Goal: Task Accomplishment & Management: Complete application form

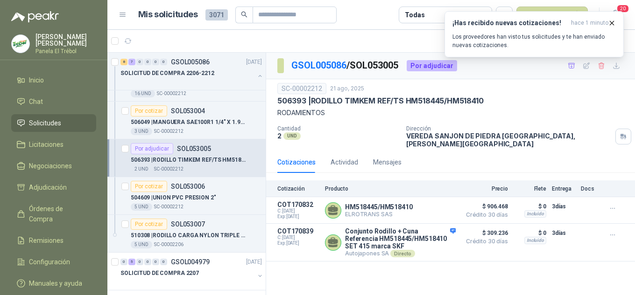
scroll to position [398, 0]
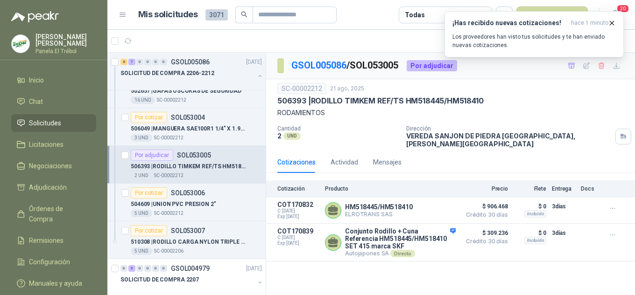
click at [256, 76] on button "button" at bounding box center [259, 75] width 7 height 7
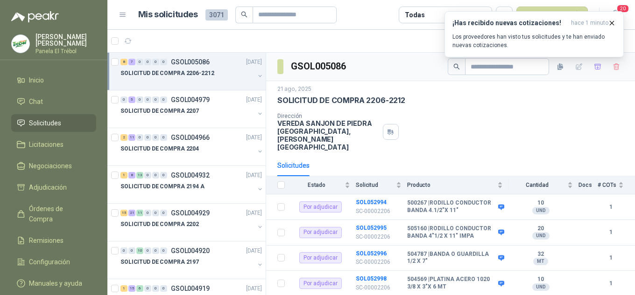
click at [256, 77] on button "button" at bounding box center [259, 75] width 7 height 7
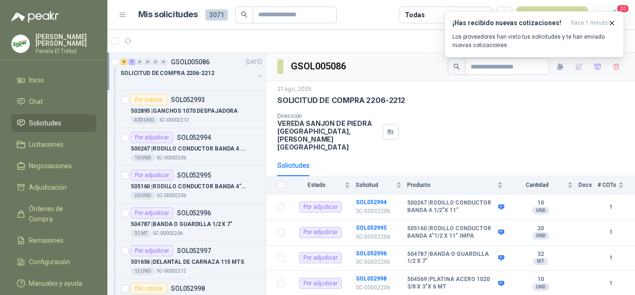
scroll to position [0, 0]
click at [198, 146] on p "500267 | RODILLO CONDUCTOR BANDA 4.1/2"X 11"" at bounding box center [189, 148] width 116 height 9
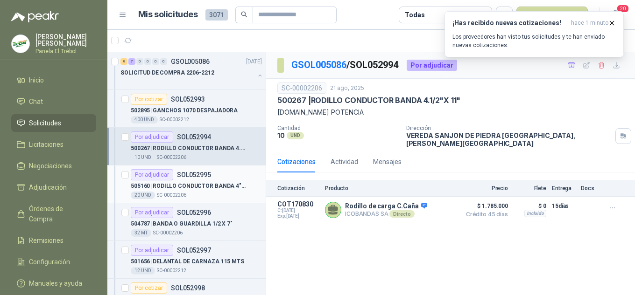
click at [191, 186] on p "505160 | RODILLO CONDUCTOR BANDA 4"1/2 X 11" IMPA" at bounding box center [189, 186] width 116 height 9
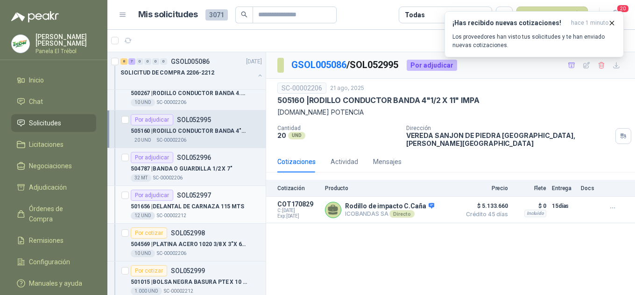
scroll to position [62, 0]
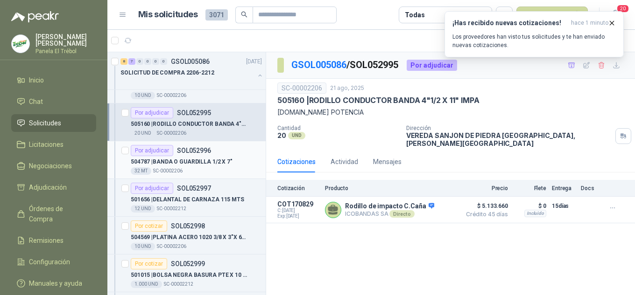
click at [198, 160] on p "504787 | BANDA O GUARDILLA 1/2 X 7"" at bounding box center [182, 162] width 102 height 9
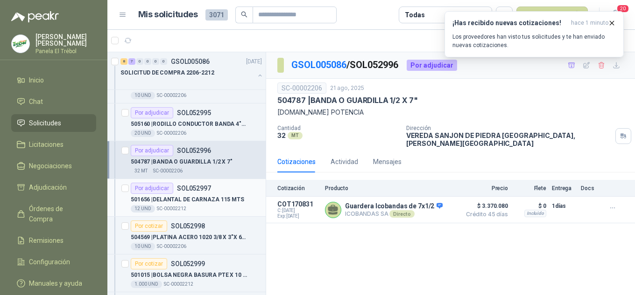
click at [187, 197] on p "501656 | DELANTAL DE CARNAZA 115 MTS" at bounding box center [187, 200] width 113 height 9
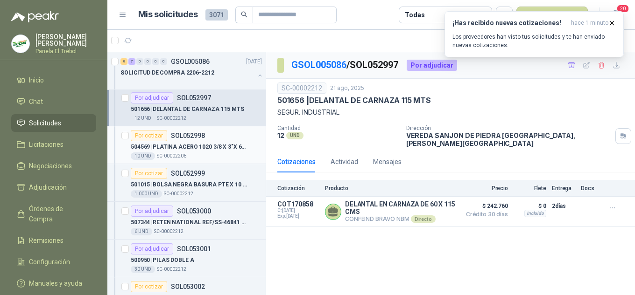
scroll to position [155, 0]
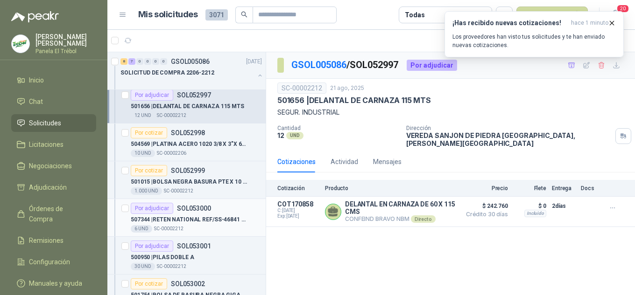
click at [190, 221] on p "507344 | RETEN NATIONAL REF/SS-46841 [PERSON_NAME]" at bounding box center [189, 220] width 116 height 9
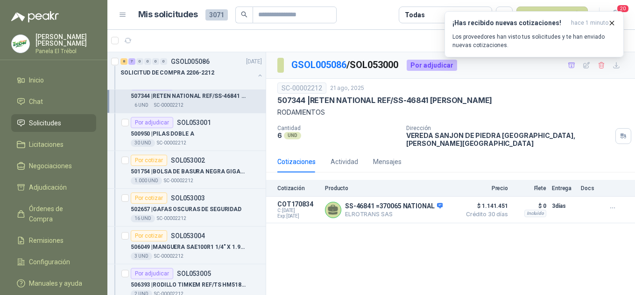
scroll to position [280, 0]
click at [256, 72] on button "button" at bounding box center [259, 75] width 7 height 7
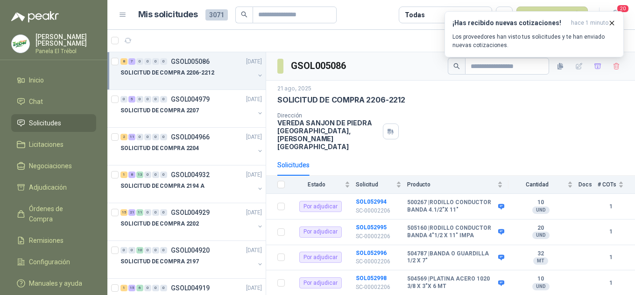
click at [256, 79] on div at bounding box center [259, 76] width 7 height 9
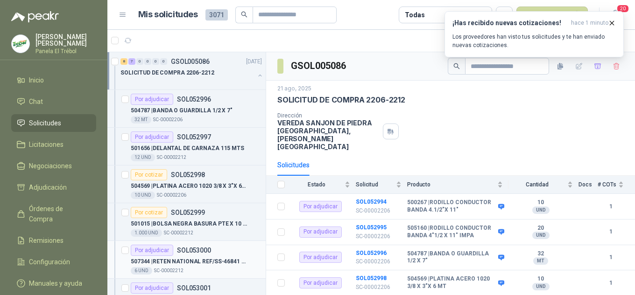
scroll to position [93, 0]
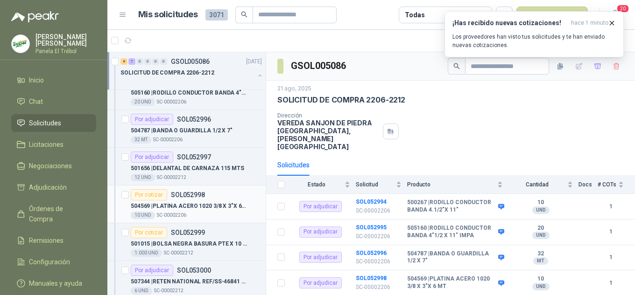
click at [174, 208] on p "504569 | PLATINA ACERO 1020 3/8 X 3"X 6 MT" at bounding box center [189, 206] width 116 height 9
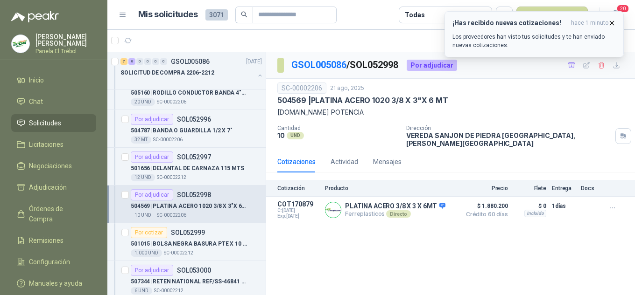
click at [616, 23] on button "¡Has recibido nuevas cotizaciones! hace 1 minuto Los proveedores han visto tus …" at bounding box center [533, 34] width 179 height 46
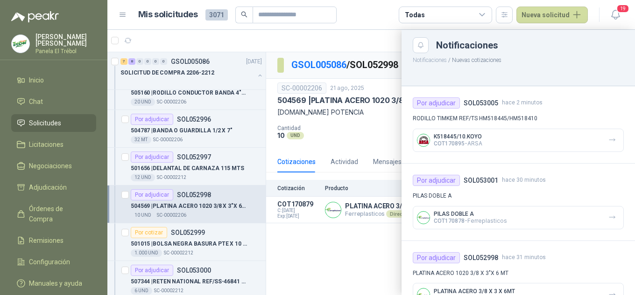
click at [372, 22] on article "Mis solicitudes 3071 Todas Nueva solicitud" at bounding box center [363, 15] width 450 height 17
click at [354, 256] on div at bounding box center [370, 163] width 527 height 266
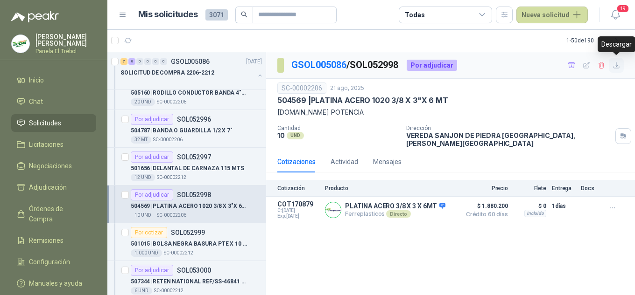
click at [619, 63] on icon "button" at bounding box center [616, 66] width 8 height 8
click at [191, 244] on p "501015 | BOLSA NEGRA BASURA PTE X 10 65 X 90" at bounding box center [189, 244] width 116 height 9
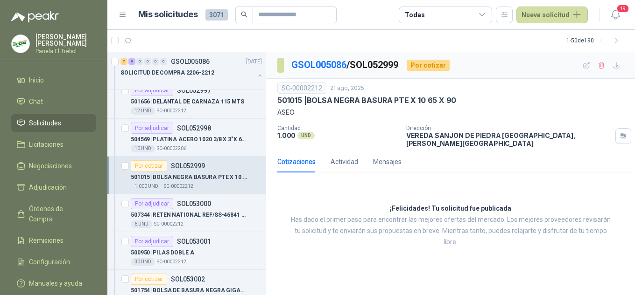
scroll to position [187, 0]
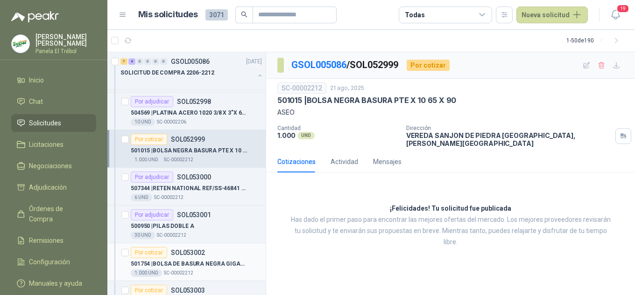
click at [164, 265] on p "501754 | BOLSA DE BASURA NEGRA GIGANTE 90 X 120" at bounding box center [189, 264] width 116 height 9
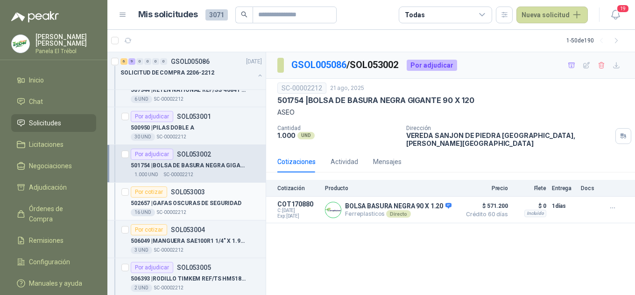
scroll to position [311, 0]
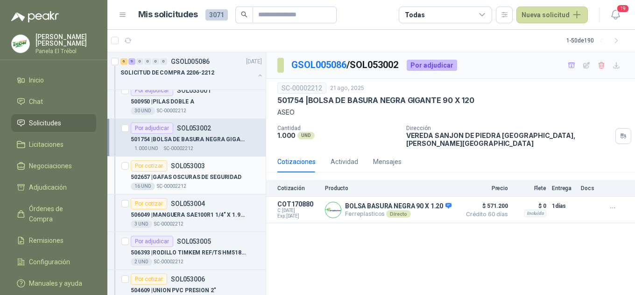
click at [196, 180] on p "502657 | GAFAS OSCURAS DE SEGURIDAD" at bounding box center [186, 177] width 111 height 9
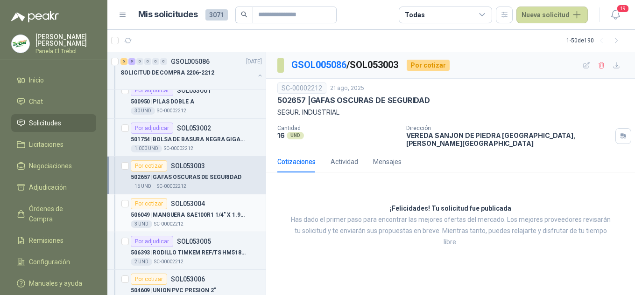
click at [198, 216] on p "506049 | MANGUERA SAE100R1 1/4" X 1.90 MT" at bounding box center [189, 215] width 116 height 9
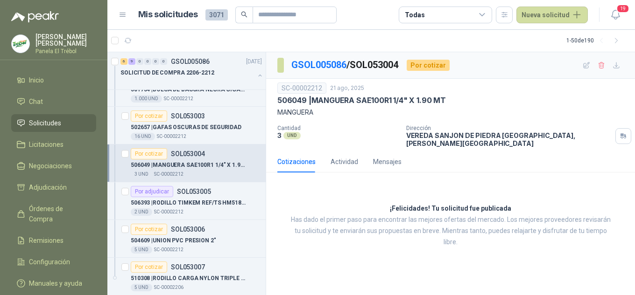
scroll to position [373, 0]
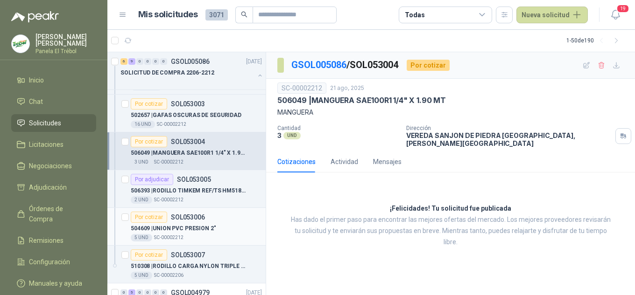
click at [178, 236] on p "SC-00002212" at bounding box center [168, 237] width 29 height 7
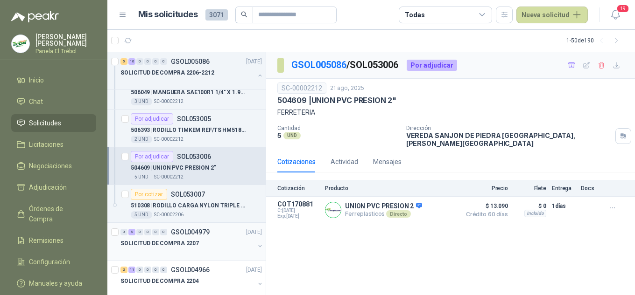
scroll to position [435, 0]
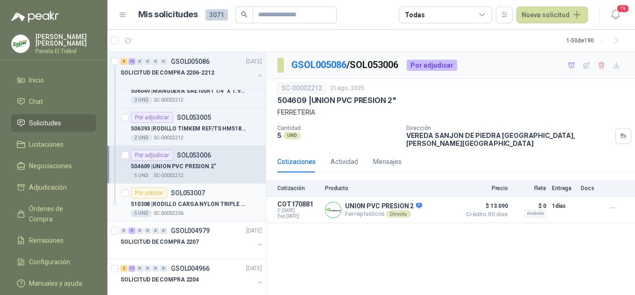
click at [183, 204] on p "510308 | RODILLO CARGA NYLON TRIPLE LABERINTO DE" at bounding box center [189, 204] width 116 height 9
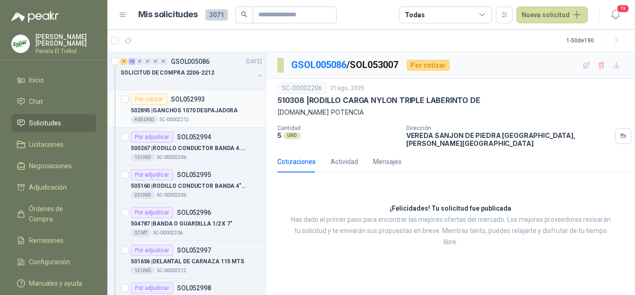
click at [198, 102] on p "SOL052993" at bounding box center [188, 99] width 34 height 7
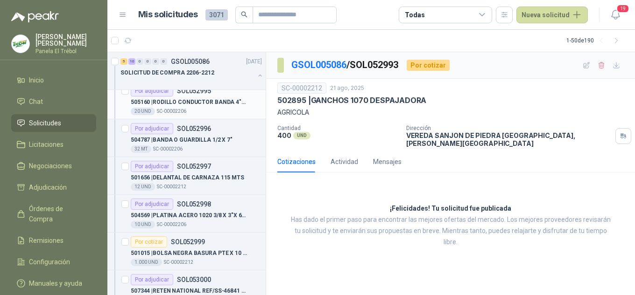
scroll to position [155, 0]
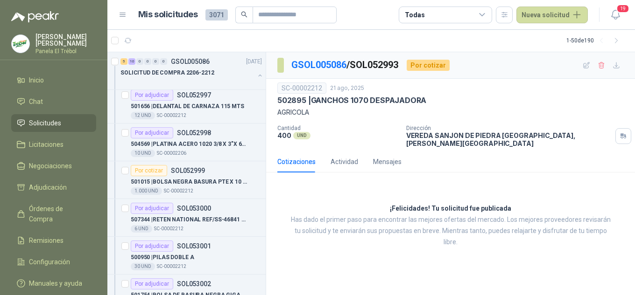
click at [51, 128] on span "Solicitudes" at bounding box center [45, 123] width 32 height 10
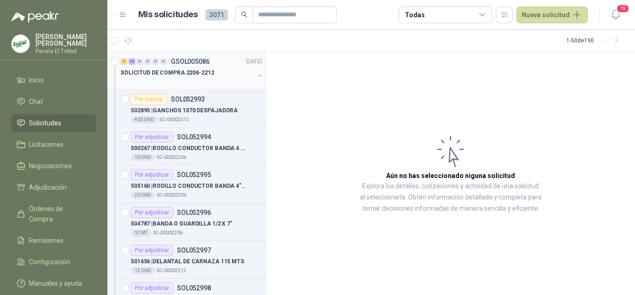
click at [256, 78] on button "button" at bounding box center [259, 75] width 7 height 7
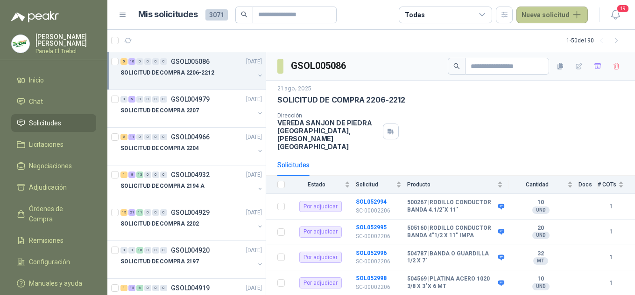
click at [550, 17] on button "Nueva solicitud" at bounding box center [551, 15] width 71 height 17
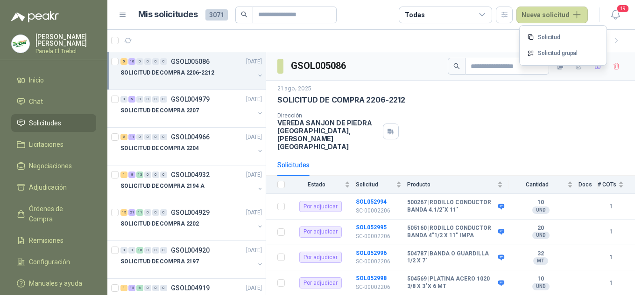
click at [567, 56] on link "Solicitud grupal" at bounding box center [562, 53] width 79 height 16
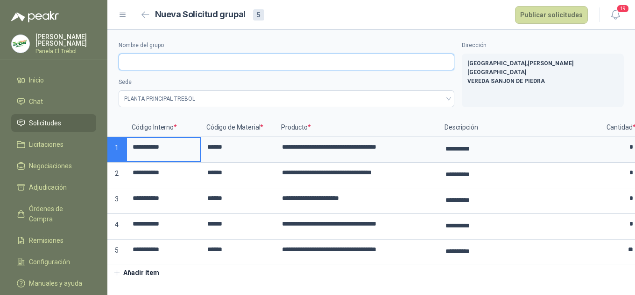
click at [146, 61] on input "Nombre del grupo" at bounding box center [287, 62] width 336 height 17
type input "**********"
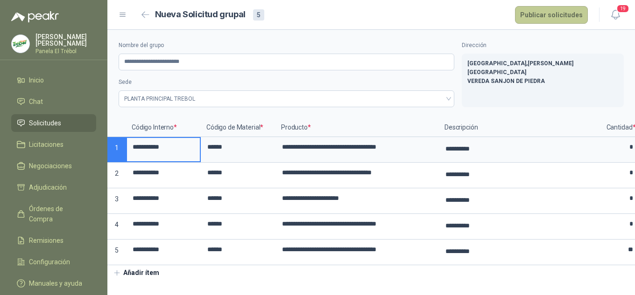
click at [545, 12] on button "Publicar solicitudes" at bounding box center [551, 15] width 73 height 18
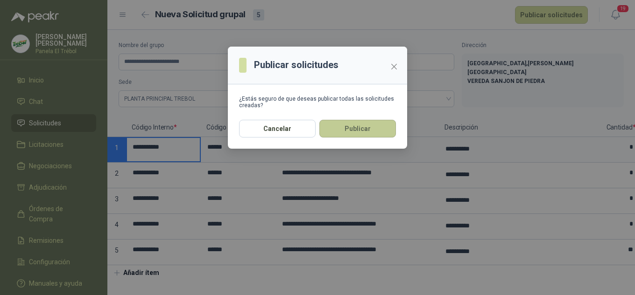
click at [349, 133] on button "Publicar" at bounding box center [357, 129] width 77 height 18
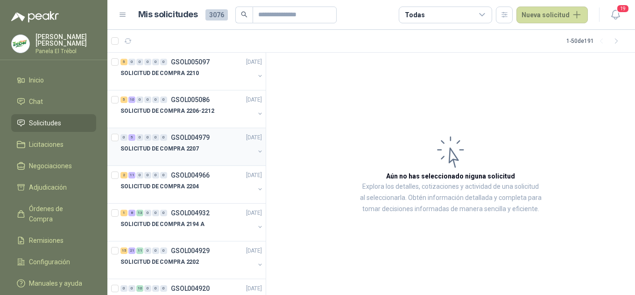
click at [256, 151] on button "button" at bounding box center [259, 151] width 7 height 7
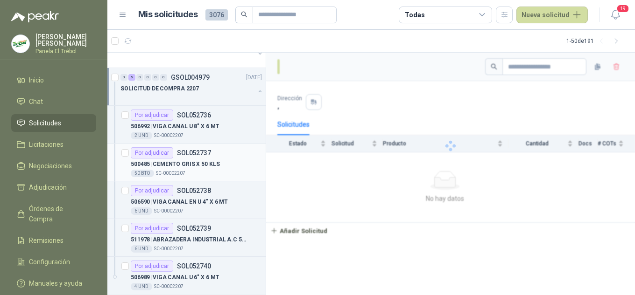
scroll to position [93, 0]
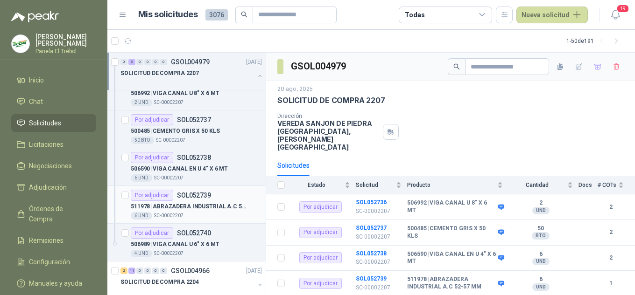
click at [204, 205] on p "511978 | ABRAZADERA INDUSTRIAL A.C 52-57 MM" at bounding box center [189, 207] width 116 height 9
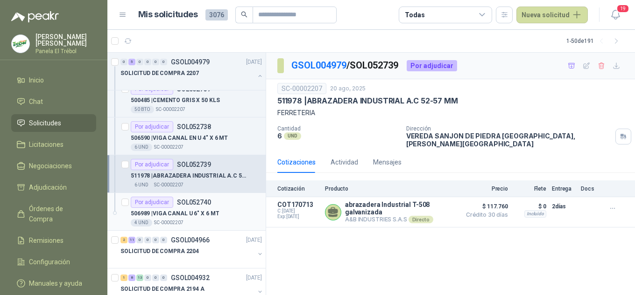
scroll to position [125, 0]
